Goal: Task Accomplishment & Management: Use online tool/utility

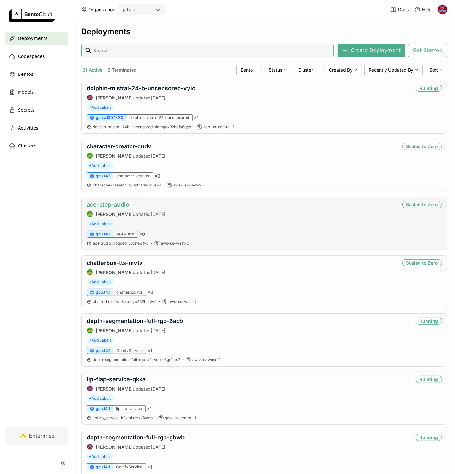
click at [121, 205] on link "ace-step-audio" at bounding box center [108, 204] width 43 height 7
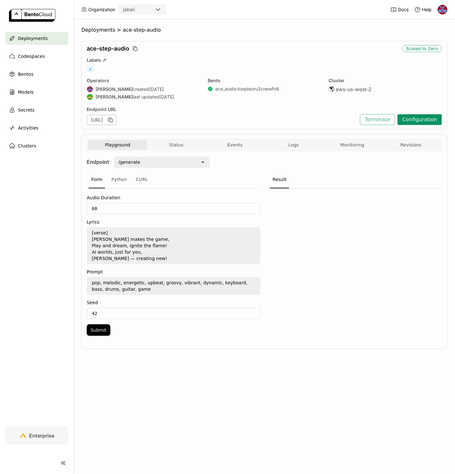
click at [423, 116] on button "Configuration" at bounding box center [419, 119] width 44 height 11
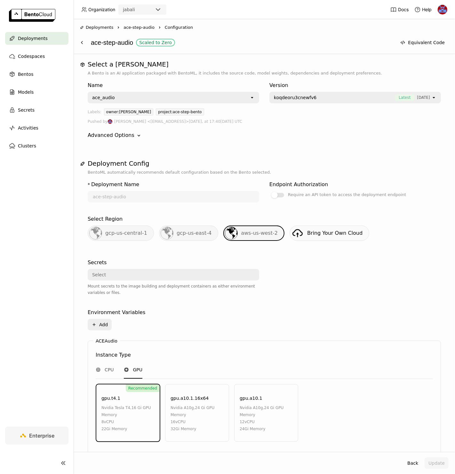
click at [136, 230] on span "gcp-us-central-1" at bounding box center [126, 233] width 42 height 6
click at [196, 230] on span "gcp-us-east-4" at bounding box center [193, 233] width 35 height 6
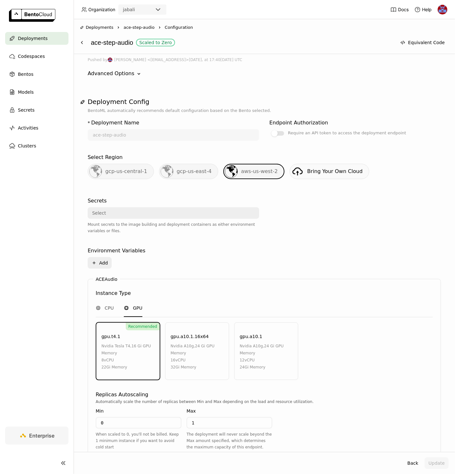
scroll to position [65, 0]
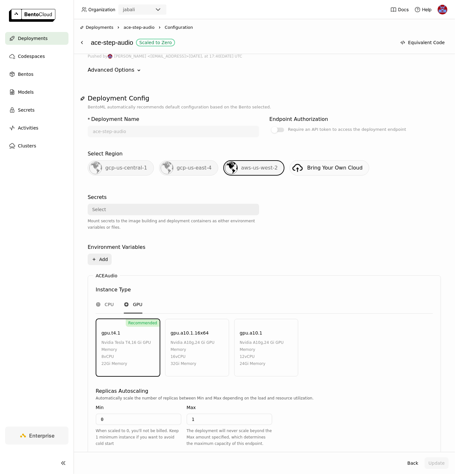
click at [124, 168] on span "gcp-us-central-1" at bounding box center [126, 168] width 42 height 6
click at [179, 166] on span "gcp-us-east-4" at bounding box center [193, 168] width 35 height 6
click at [50, 37] on div "Deployments" at bounding box center [36, 38] width 63 height 13
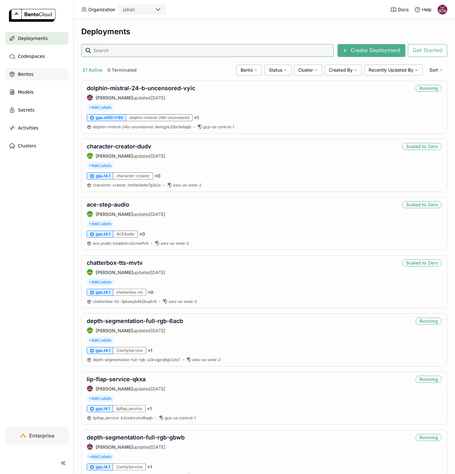
click at [39, 75] on div "Bentos" at bounding box center [36, 74] width 63 height 13
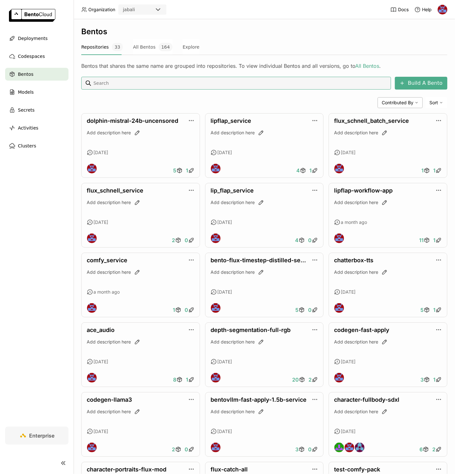
click at [117, 82] on input at bounding box center [240, 83] width 295 height 10
type input "ace"
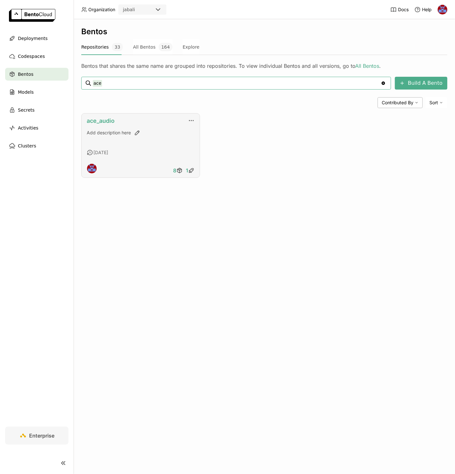
click at [104, 118] on link "ace_audio" at bounding box center [101, 120] width 28 height 7
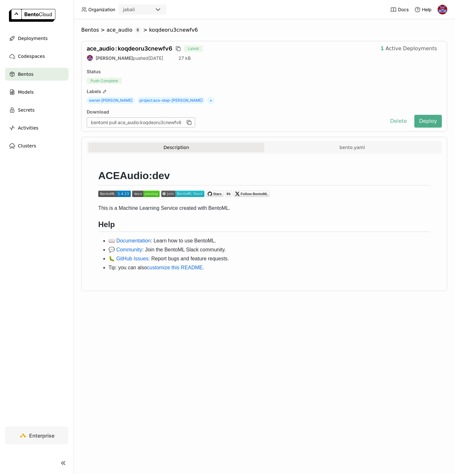
click at [390, 312] on div "Bentos > ace_audio 8 > koqdeoru3cnewfv6 ace_audio : koqdeoru3cnewfv6 Latest 1 A…" at bounding box center [264, 246] width 381 height 455
click at [414, 90] on div "Labels" at bounding box center [264, 92] width 355 height 6
click at [286, 103] on div "owner : Jhonatan Oliveira project : ace-step-bento +" at bounding box center [264, 100] width 355 height 7
click at [425, 123] on button "Deploy" at bounding box center [427, 121] width 27 height 13
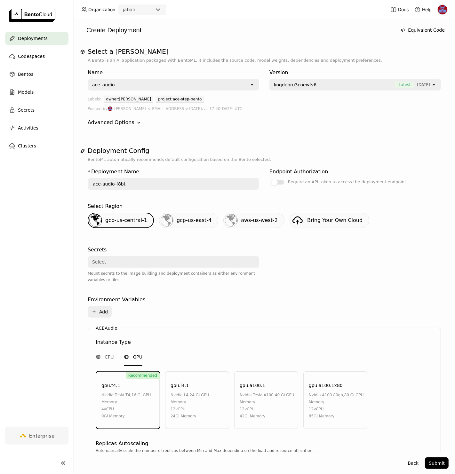
click at [146, 184] on input "ace-audio-f8bt" at bounding box center [173, 184] width 170 height 10
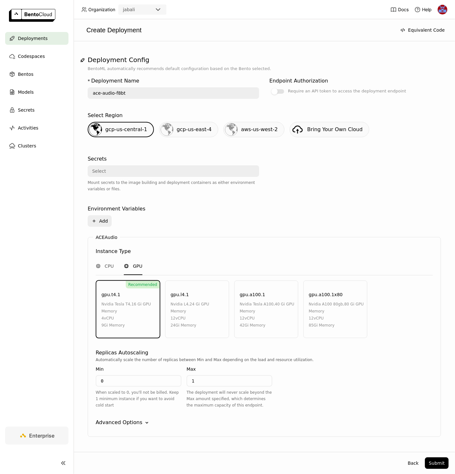
scroll to position [105, 0]
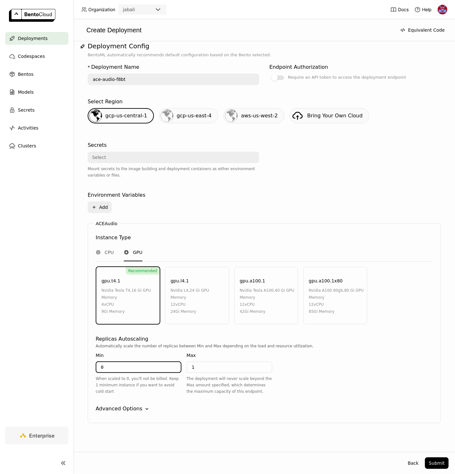
drag, startPoint x: 109, startPoint y: 365, endPoint x: 67, endPoint y: 365, distance: 42.2
click at [67, 365] on main "Deployments Codespaces Bentos Models Secrets Activities Clusters Enterprise Cre…" at bounding box center [227, 237] width 455 height 474
type input "1"
click at [226, 366] on input "1" at bounding box center [229, 367] width 84 height 10
click at [136, 406] on div "Advanced Options" at bounding box center [119, 409] width 47 height 8
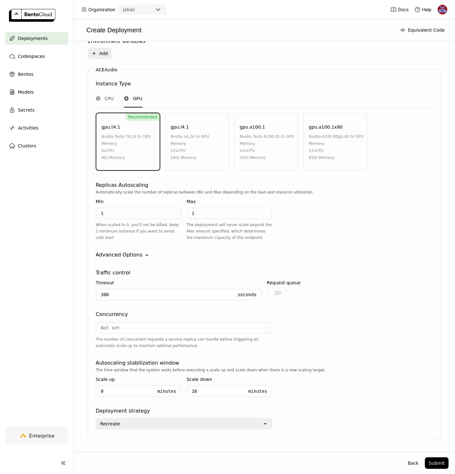
scroll to position [263, 0]
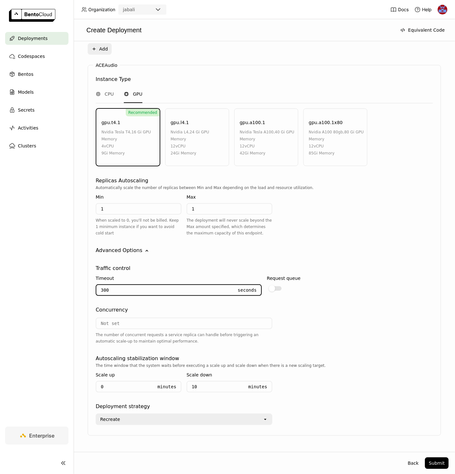
click at [155, 289] on input "300" at bounding box center [164, 290] width 137 height 10
type input "600"
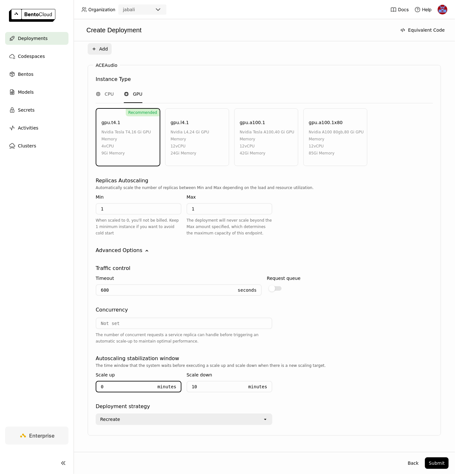
drag, startPoint x: 74, startPoint y: 384, endPoint x: 68, endPoint y: 384, distance: 5.4
click at [68, 384] on main "Deployments Codespaces Bentos Models Secrets Activities Clusters Enterprise Cre…" at bounding box center [227, 237] width 455 height 474
type input "3"
drag, startPoint x: 201, startPoint y: 206, endPoint x: 175, endPoint y: 207, distance: 26.3
click at [175, 207] on div "Min 1 When scaled to 0, you'll not be billed. Keep 1 minimum instance if you wa…" at bounding box center [184, 216] width 176 height 51
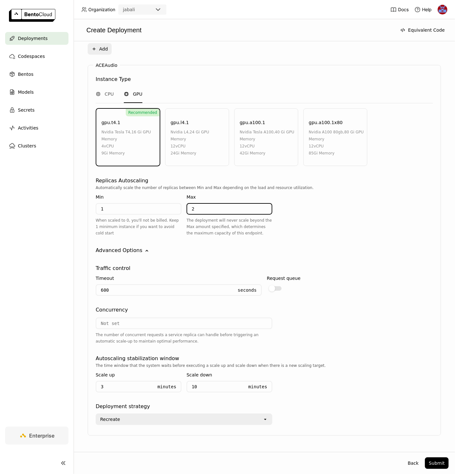
type input "2"
click at [259, 415] on div "Recreate" at bounding box center [179, 419] width 166 height 10
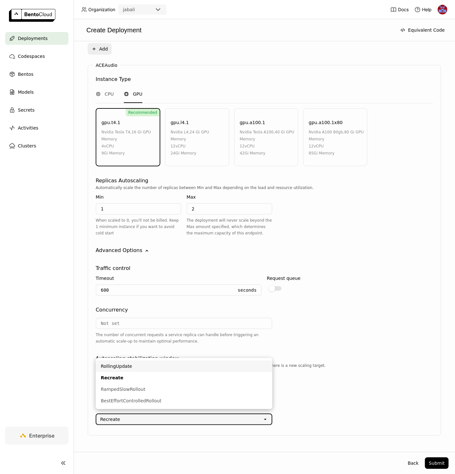
click at [157, 369] on div "RollingUpdate" at bounding box center [184, 366] width 166 height 6
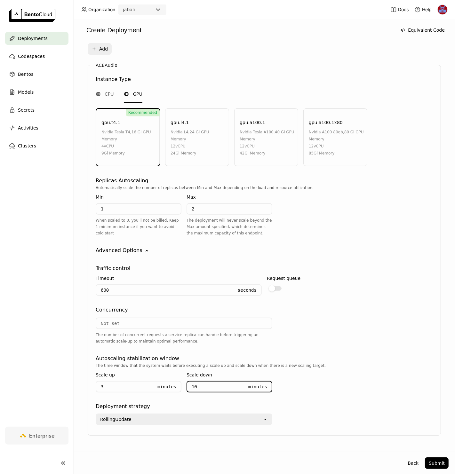
drag, startPoint x: 206, startPoint y: 383, endPoint x: 165, endPoint y: 380, distance: 40.4
click at [165, 380] on div "Scale up 3 Minutes Scale down 10 Minutes" at bounding box center [184, 383] width 176 height 29
type input "20"
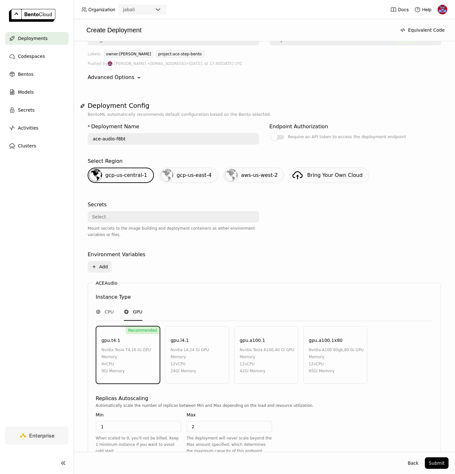
scroll to position [44, 0]
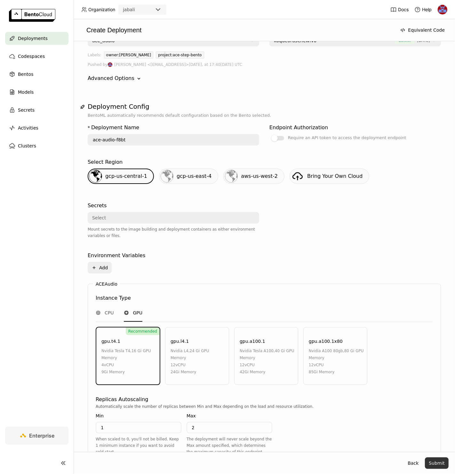
click at [435, 464] on button "Submit" at bounding box center [437, 463] width 24 height 12
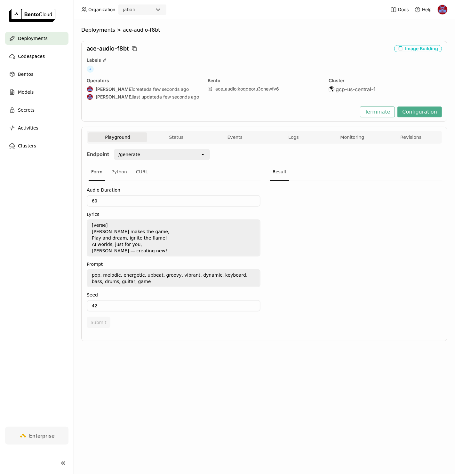
click at [203, 155] on icon "open" at bounding box center [202, 154] width 5 height 5
click at [325, 205] on div at bounding box center [355, 256] width 174 height 151
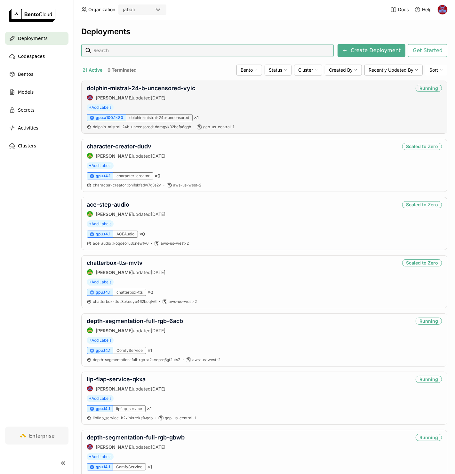
click at [276, 115] on div "gpu.a100.1x80 dolphin-mistral-24b-uncensored × 1" at bounding box center [264, 117] width 355 height 7
click at [121, 205] on link "ace-step-audio" at bounding box center [108, 204] width 43 height 7
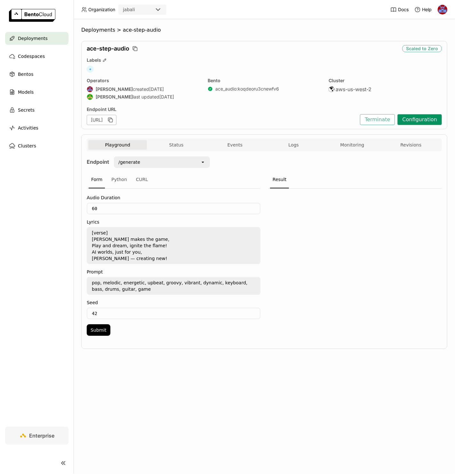
click at [419, 121] on button "Configuration" at bounding box center [419, 119] width 44 height 11
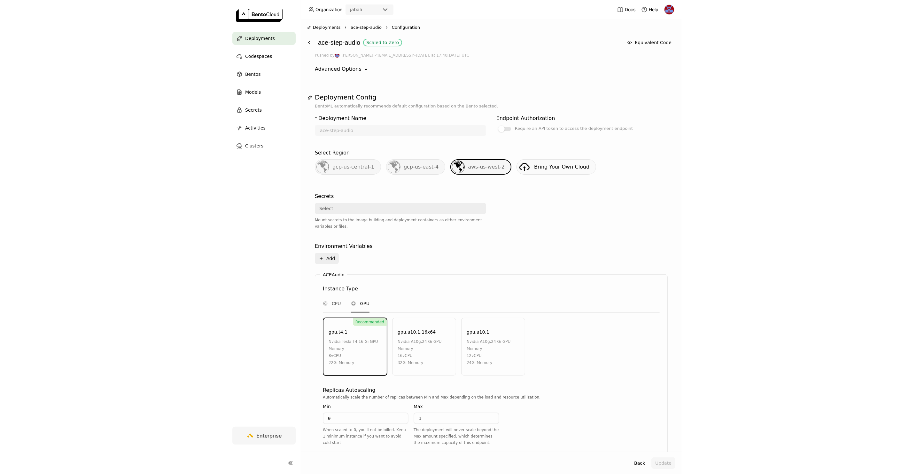
scroll to position [117, 0]
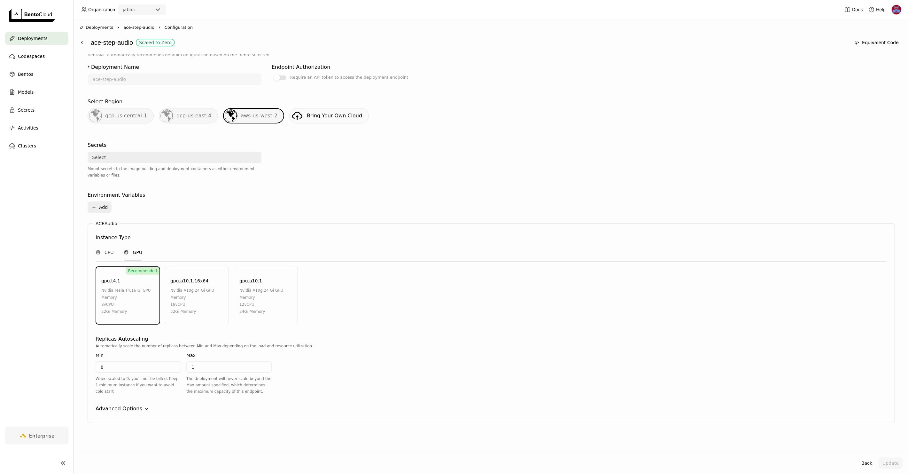
click at [38, 35] on span "Deployments" at bounding box center [33, 39] width 30 height 8
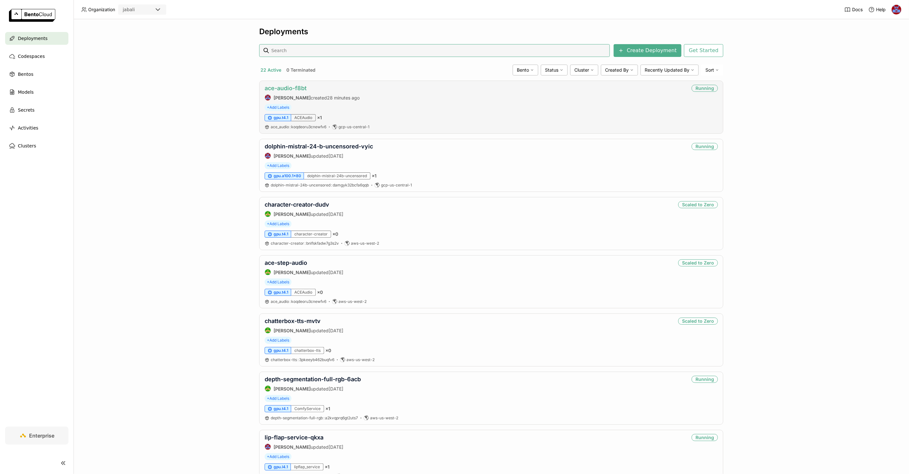
click at [293, 91] on link "ace-audio-f8bt" at bounding box center [286, 88] width 42 height 7
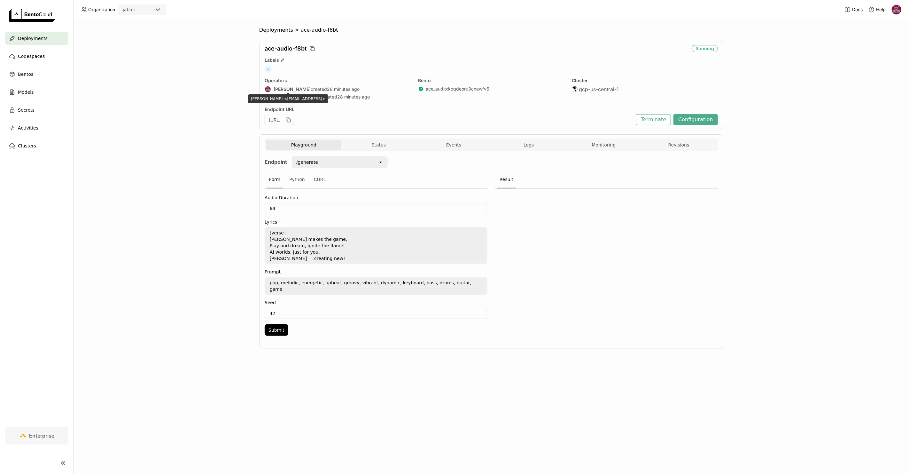
click at [180, 126] on div "Deployments > ace-audio-f8bt ace-audio-f8bt Running Labels + Operators [PERSON_…" at bounding box center [492, 246] width 836 height 455
click at [454, 149] on button "Logs" at bounding box center [528, 145] width 75 height 10
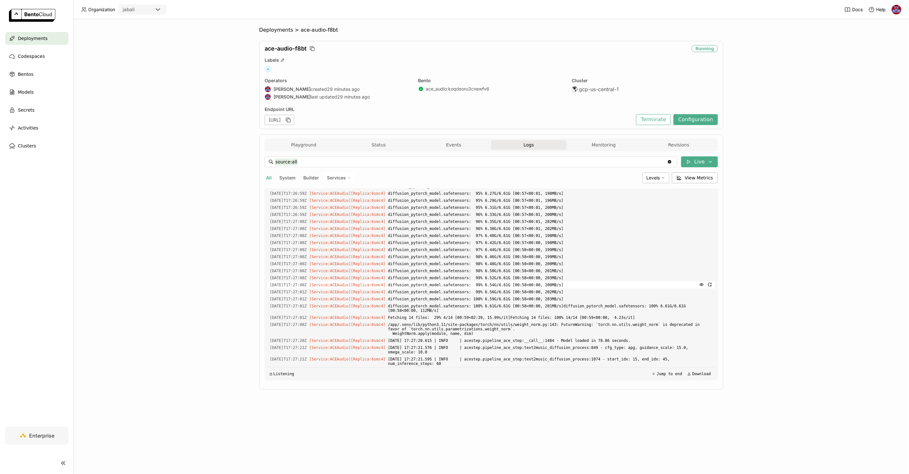
scroll to position [1492, 0]
click at [454, 157] on button "Live" at bounding box center [699, 161] width 37 height 11
click at [454, 178] on button "Live" at bounding box center [664, 175] width 107 height 11
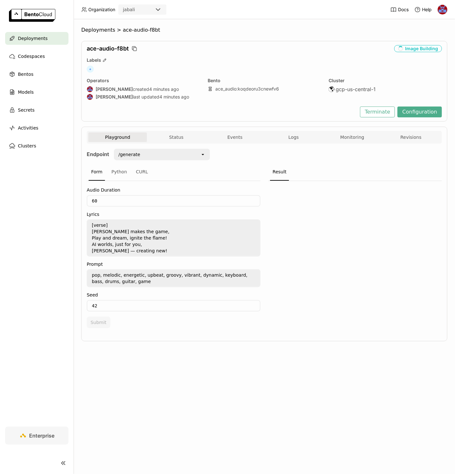
click at [292, 131] on div "Playground Status Events Logs Monitoring Revisions" at bounding box center [264, 137] width 355 height 13
click at [285, 141] on button "Logs" at bounding box center [293, 137] width 58 height 10
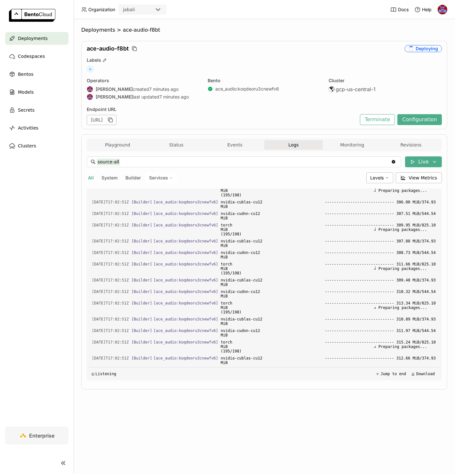
scroll to position [8149, 0]
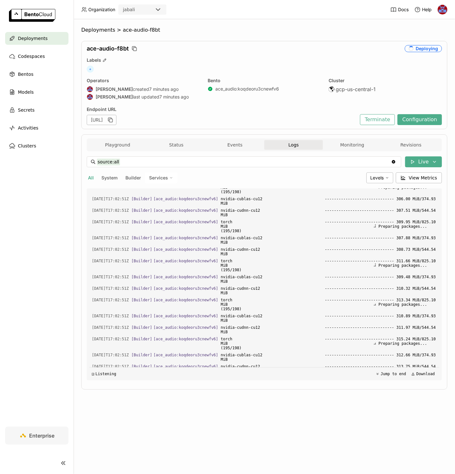
click at [92, 176] on button "All" at bounding box center [91, 178] width 8 height 8
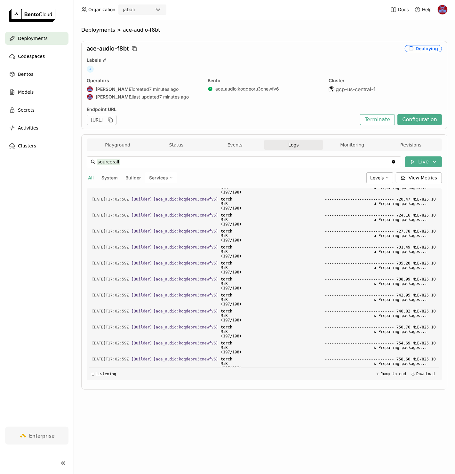
scroll to position [495, 0]
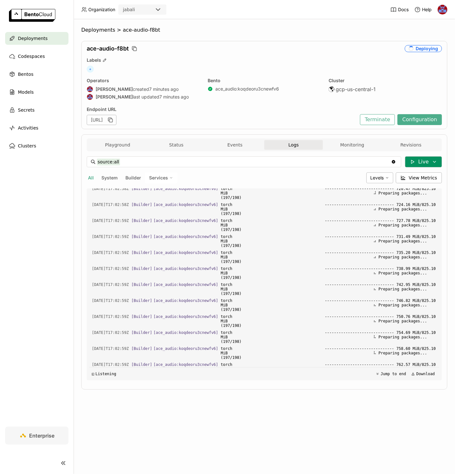
click at [422, 161] on button "Live" at bounding box center [423, 161] width 37 height 11
click at [368, 178] on button "Live" at bounding box center [387, 175] width 107 height 11
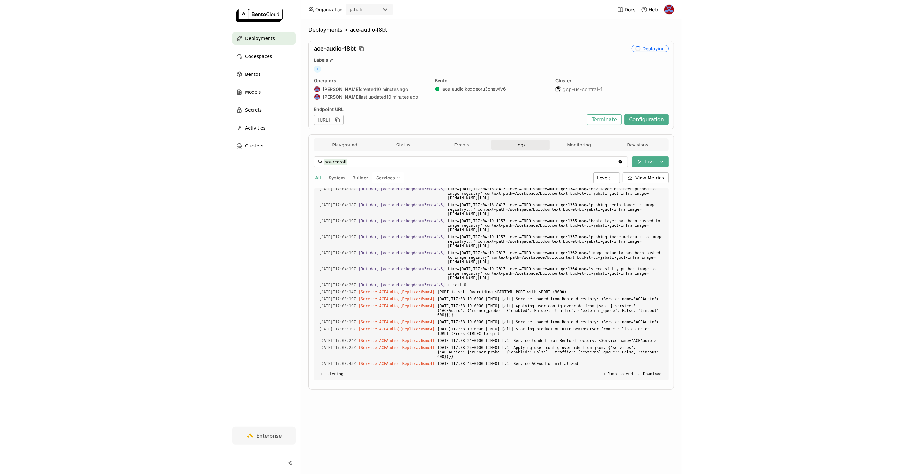
scroll to position [2703, 0]
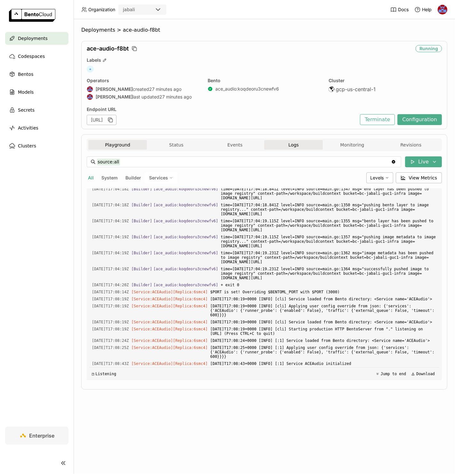
click at [113, 149] on button "Playground" at bounding box center [117, 145] width 58 height 10
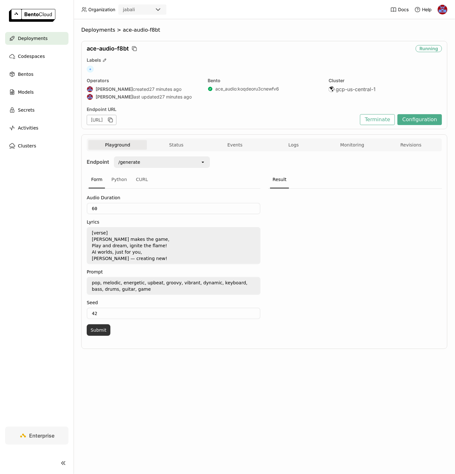
click at [100, 328] on button "Submit" at bounding box center [99, 330] width 24 height 12
